Goal: Complete application form

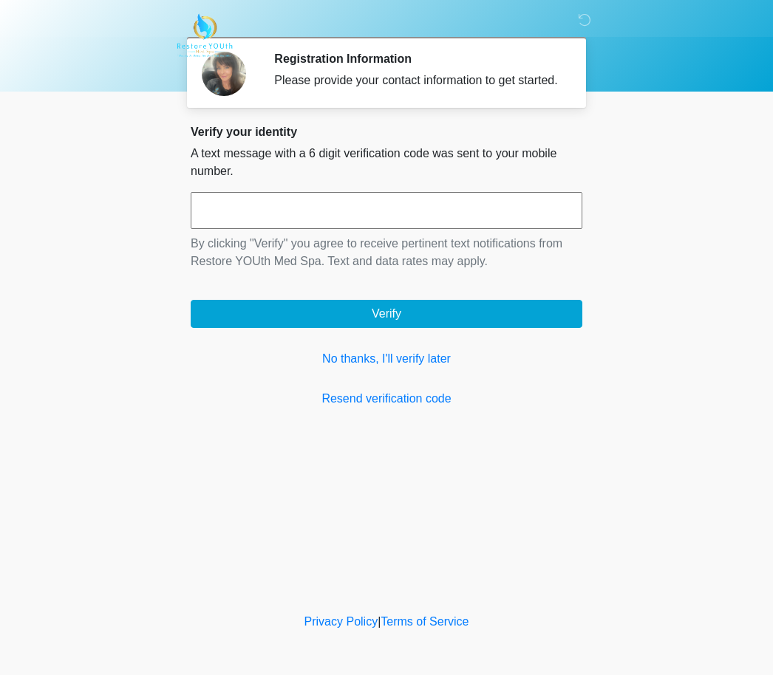
scroll to position [1, 0]
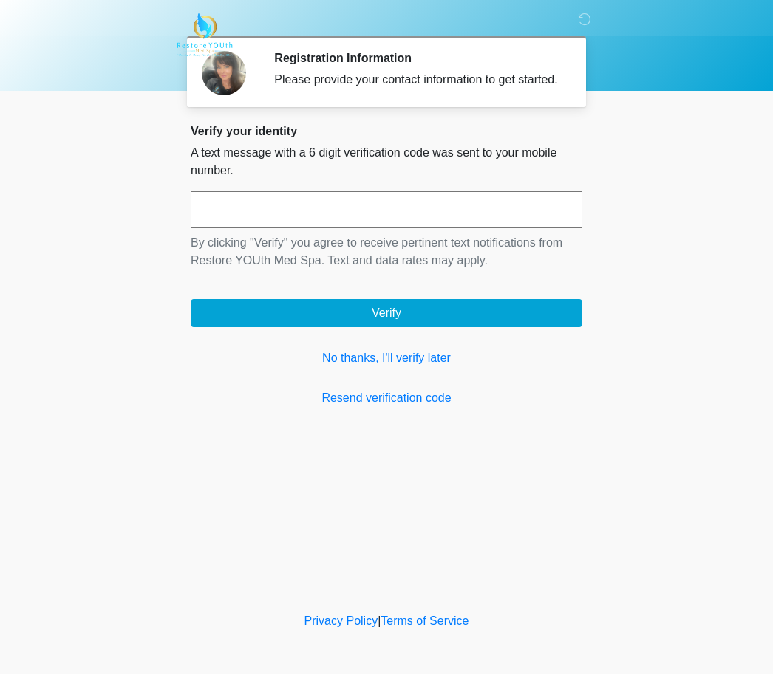
click at [440, 225] on input "text" at bounding box center [387, 210] width 392 height 37
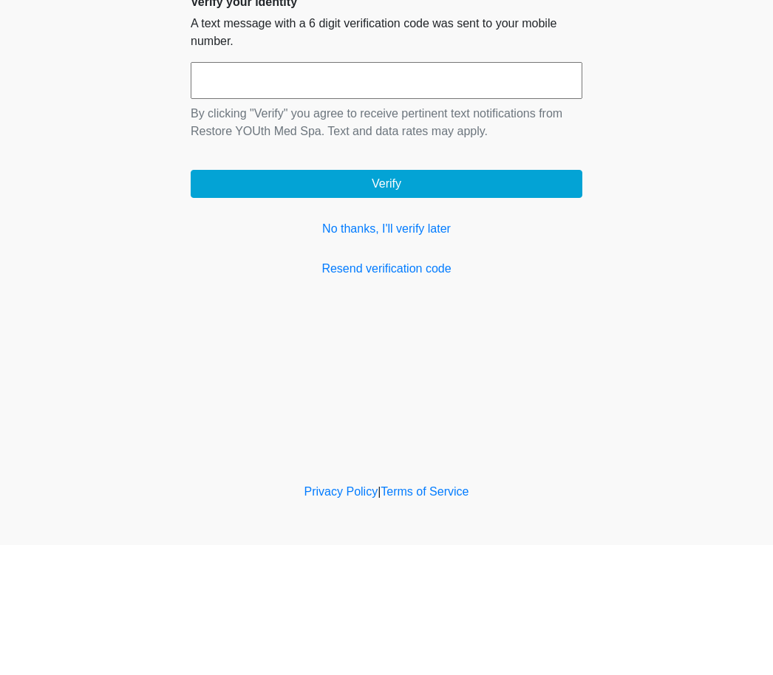
click at [431, 390] on link "Resend verification code" at bounding box center [387, 399] width 392 height 18
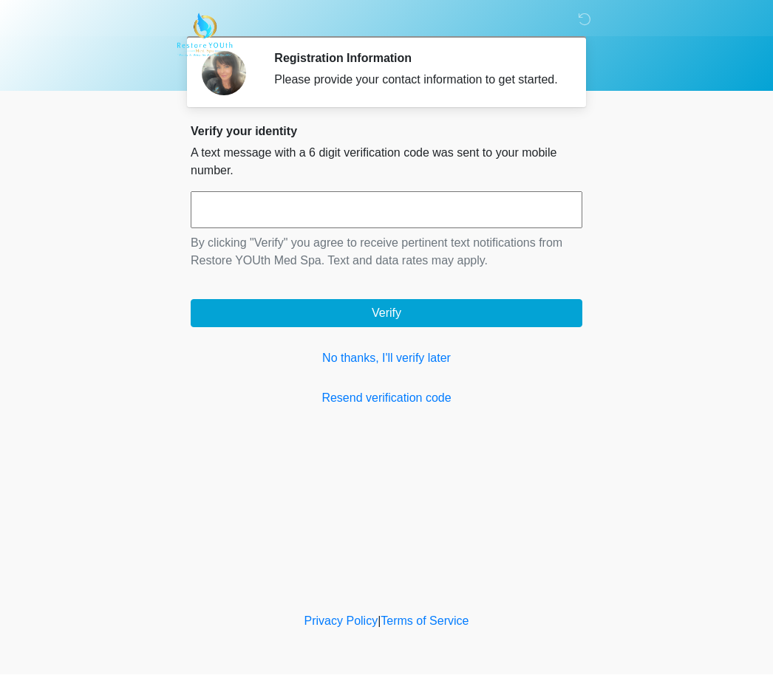
click at [424, 368] on link "No thanks, I'll verify later" at bounding box center [387, 359] width 392 height 18
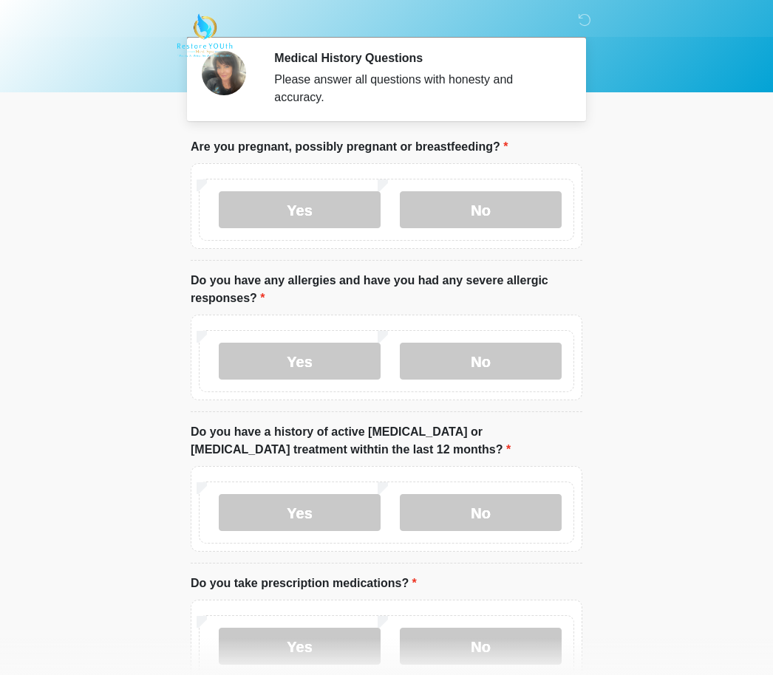
click at [489, 218] on label "No" at bounding box center [481, 209] width 162 height 37
click at [506, 367] on label "No" at bounding box center [481, 361] width 162 height 37
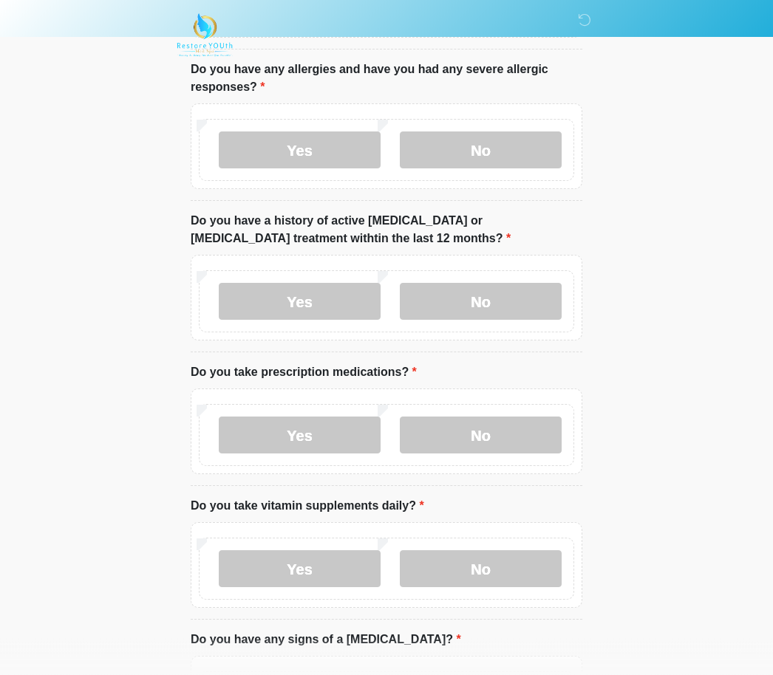
scroll to position [211, 0]
click at [511, 303] on label "No" at bounding box center [481, 302] width 162 height 37
click at [320, 433] on label "Yes" at bounding box center [300, 435] width 162 height 37
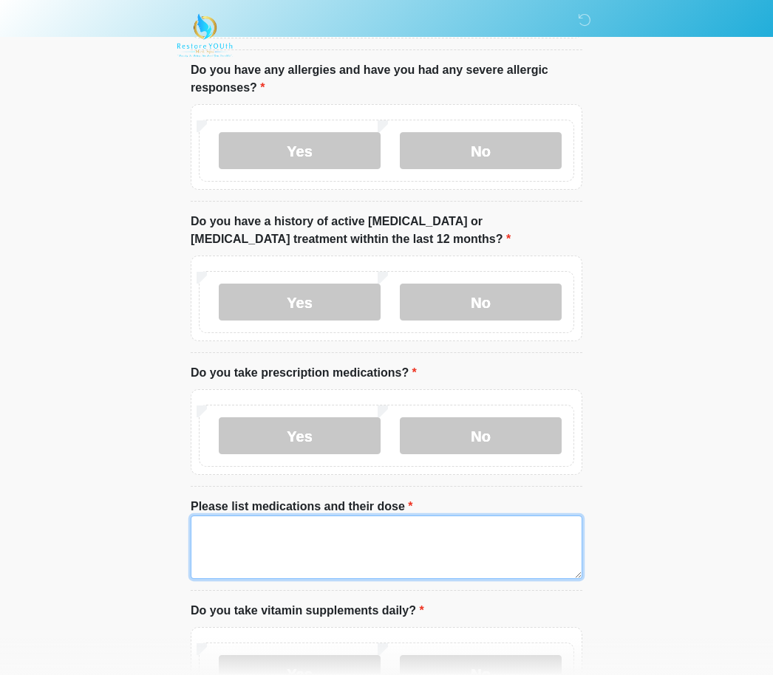
click at [463, 539] on textarea "Please list medications and their dose" at bounding box center [387, 548] width 392 height 64
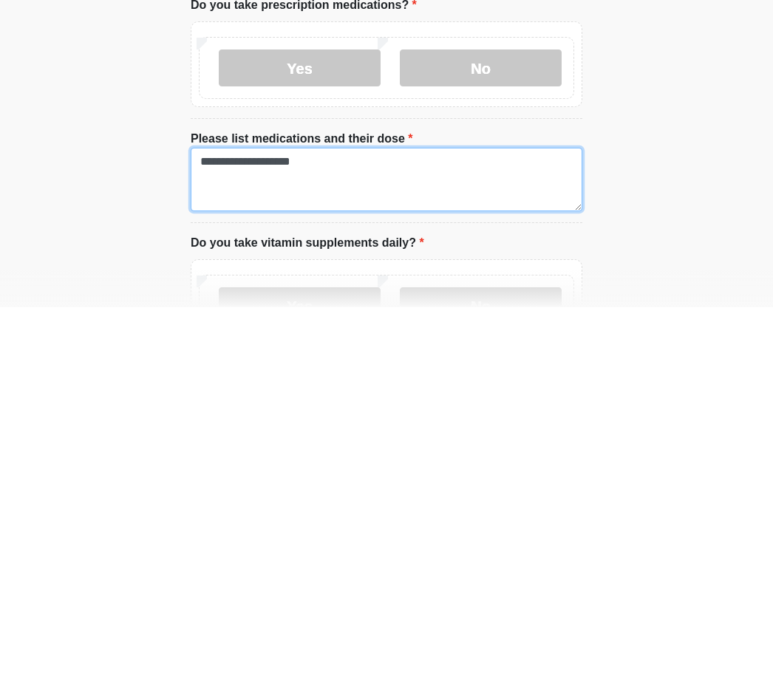
type textarea "**********"
click at [341, 655] on label "Yes" at bounding box center [300, 673] width 162 height 37
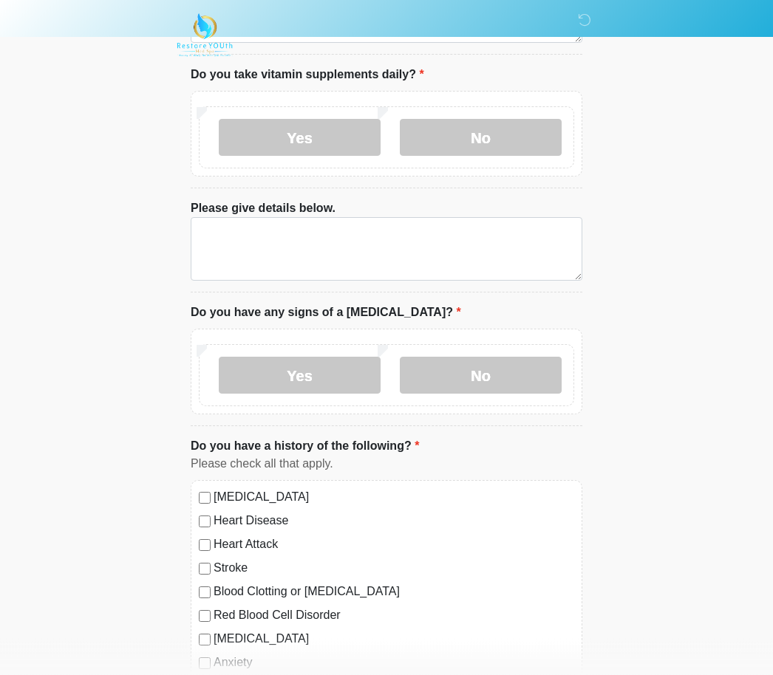
click at [511, 141] on label "No" at bounding box center [481, 138] width 162 height 37
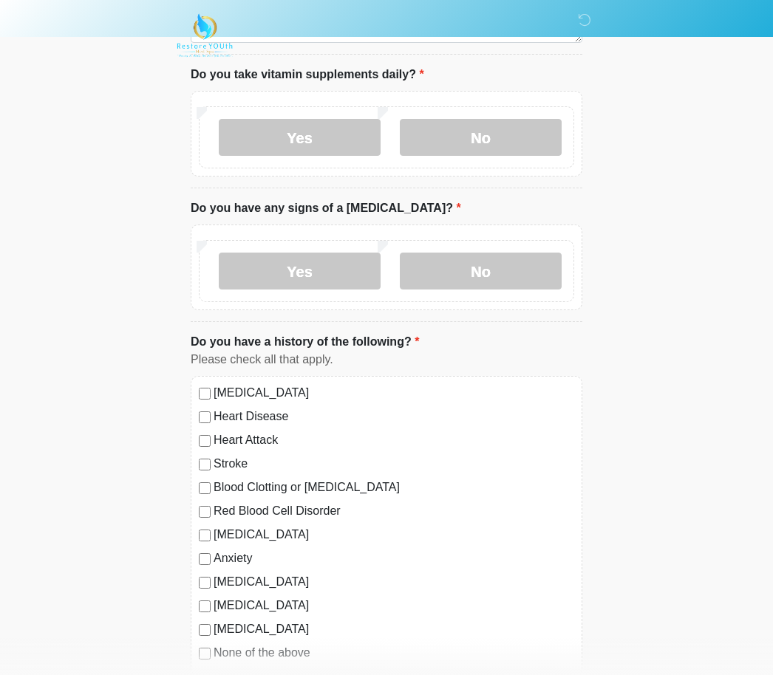
click at [513, 276] on label "No" at bounding box center [481, 271] width 162 height 37
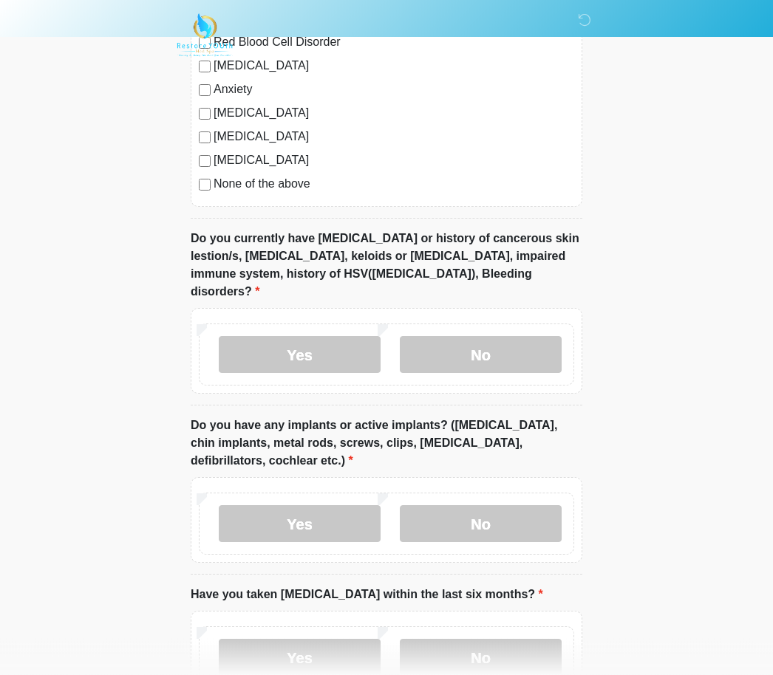
scroll to position [1217, 0]
click at [507, 346] on label "No" at bounding box center [481, 354] width 162 height 37
click at [488, 505] on label "No" at bounding box center [481, 523] width 162 height 37
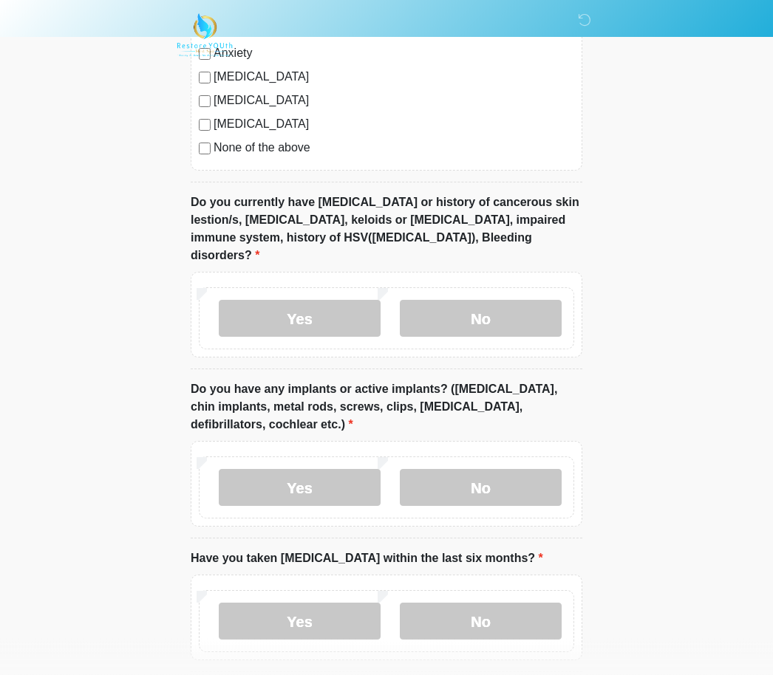
scroll to position [1300, 0]
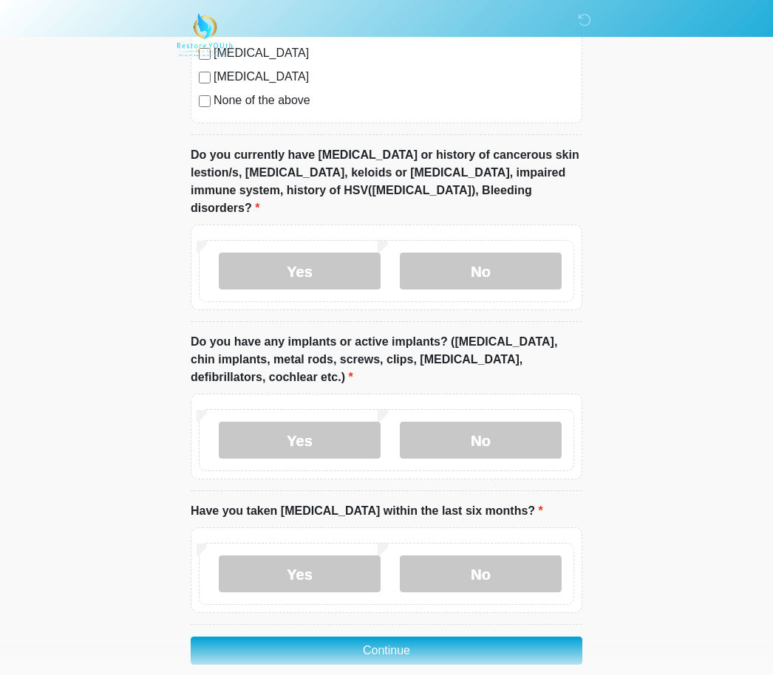
click at [482, 561] on label "No" at bounding box center [481, 574] width 162 height 37
click at [437, 638] on button "Continue" at bounding box center [387, 652] width 392 height 28
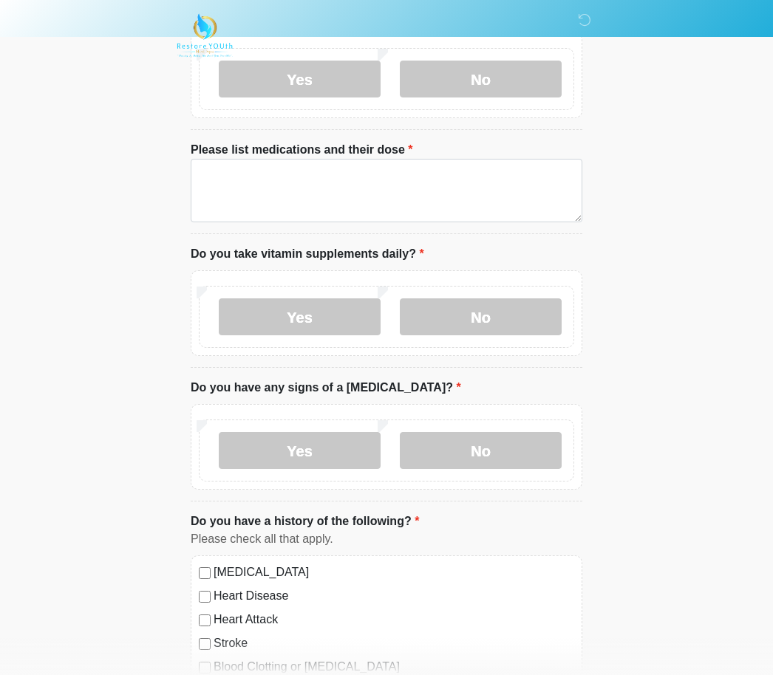
scroll to position [0, 0]
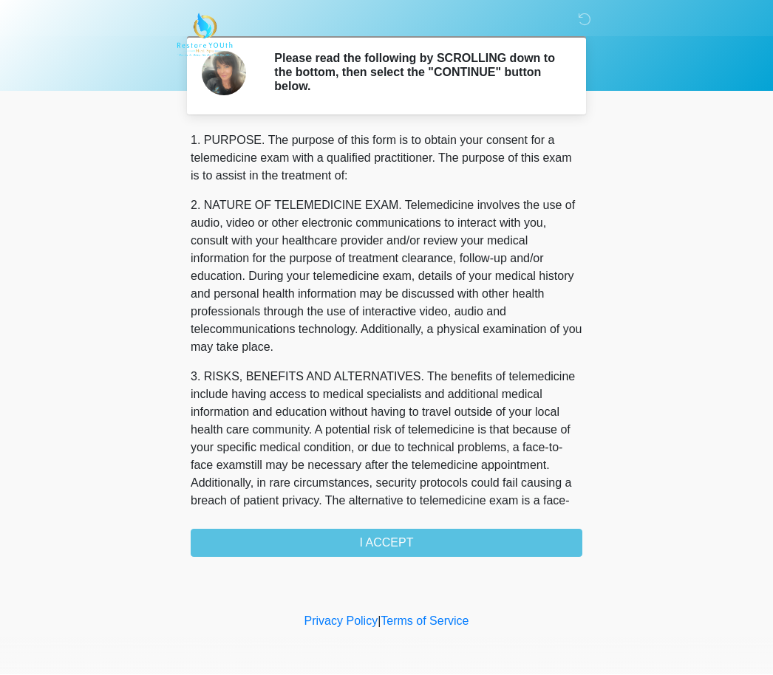
click at [418, 545] on div "1. PURPOSE. The purpose of this form is to obtain your consent for a telemedici…" at bounding box center [387, 345] width 392 height 426
click at [364, 561] on div "‎ ‎ ‎ Please read the following by SCROLLING down to the bottom, then select th…" at bounding box center [386, 305] width 443 height 581
click at [403, 539] on div "1. PURPOSE. The purpose of this form is to obtain your consent for a telemedici…" at bounding box center [387, 345] width 392 height 426
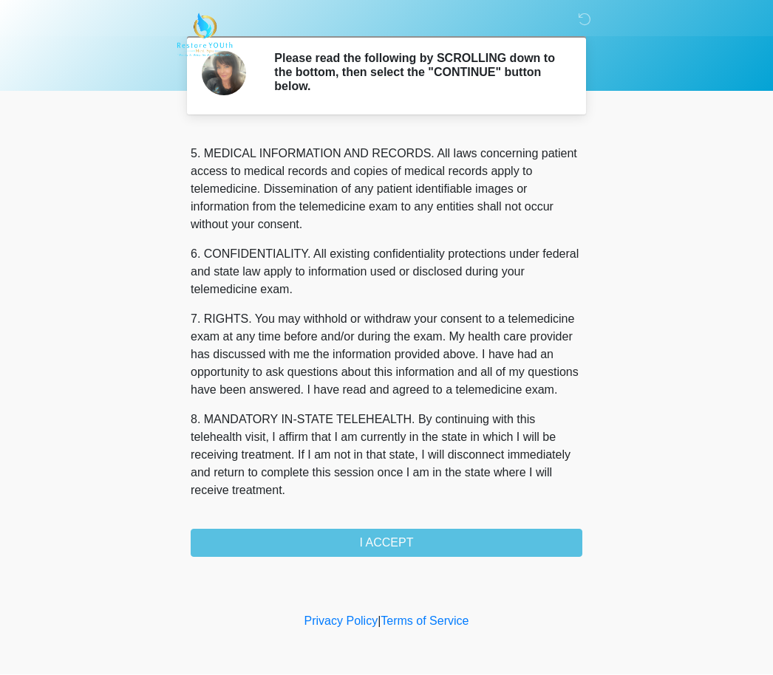
scroll to position [477, 0]
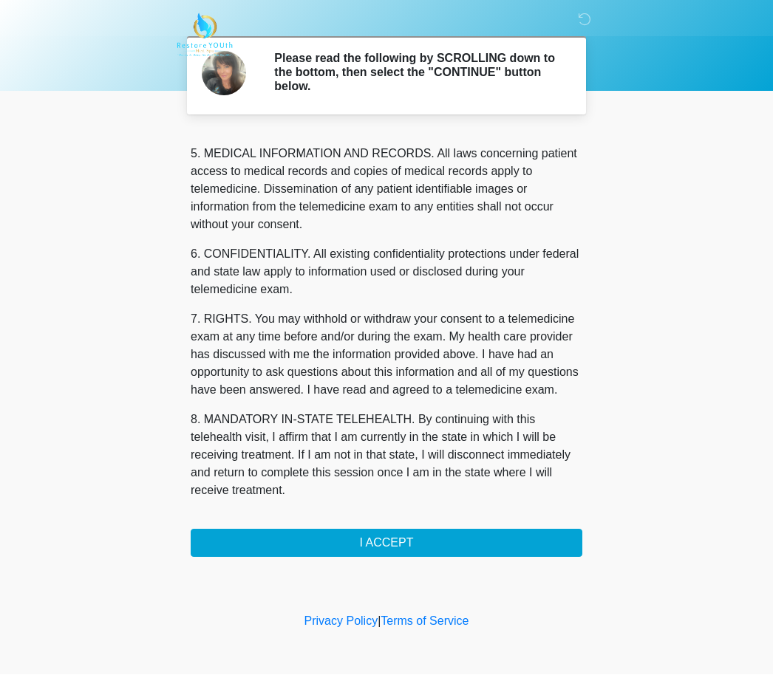
click at [395, 539] on button "I ACCEPT" at bounding box center [387, 544] width 392 height 28
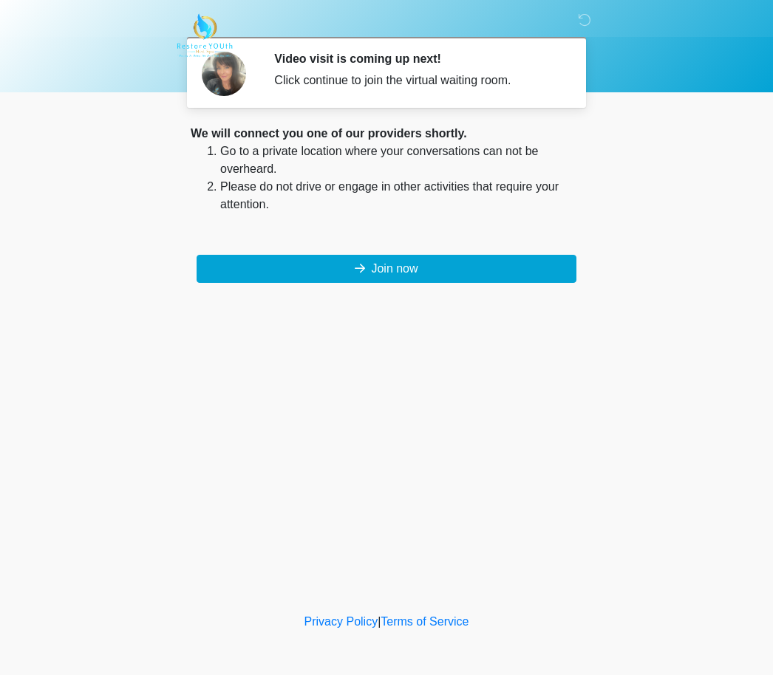
click at [431, 277] on button "Join now" at bounding box center [387, 269] width 380 height 28
